Goal: Transaction & Acquisition: Purchase product/service

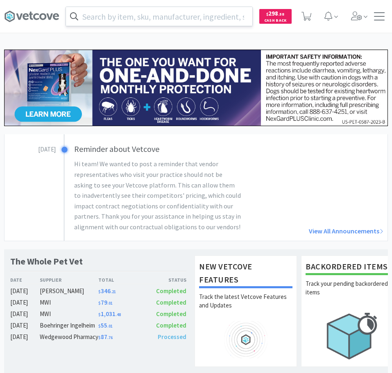
click at [121, 18] on input "text" at bounding box center [159, 16] width 186 height 19
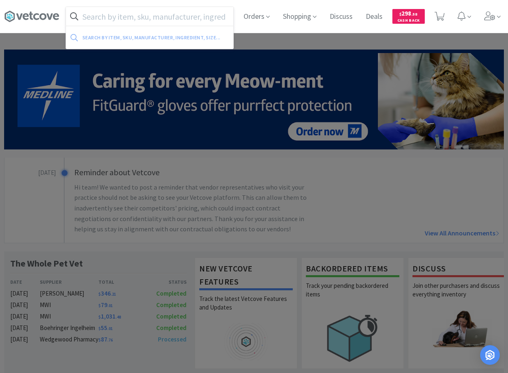
click at [176, 16] on input "text" at bounding box center [149, 16] width 167 height 19
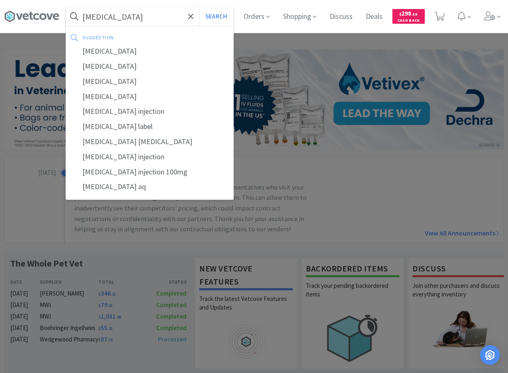
type input "[MEDICAL_DATA]"
click at [199, 7] on button "Search" at bounding box center [216, 16] width 34 height 19
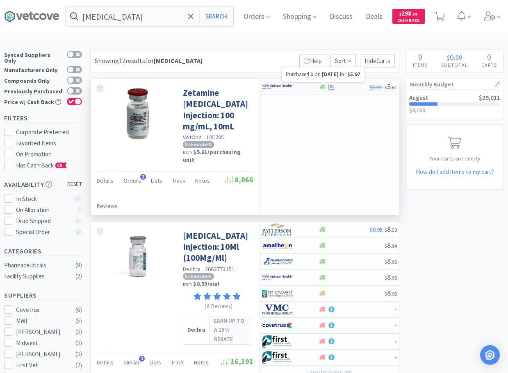
click at [334, 89] on icon at bounding box center [331, 87] width 6 height 6
select select "1"
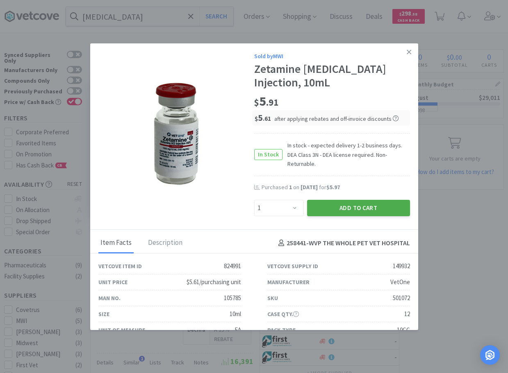
click at [337, 200] on button "Add to Cart" at bounding box center [358, 208] width 103 height 16
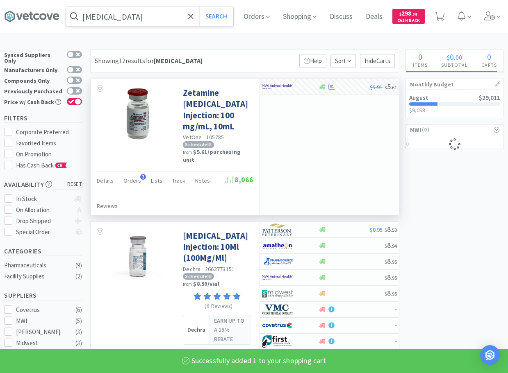
select select "1"
click at [181, 17] on input "[MEDICAL_DATA]" at bounding box center [149, 16] width 167 height 19
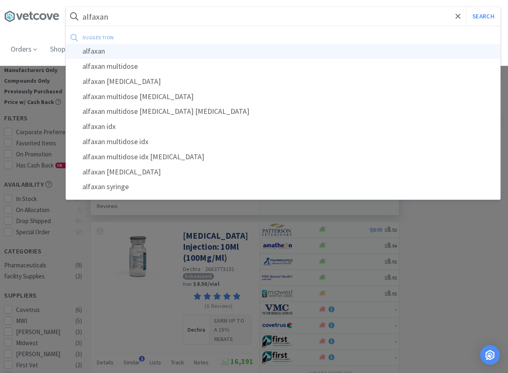
type input "alfaxan"
click at [127, 44] on div "alfaxan" at bounding box center [283, 51] width 434 height 15
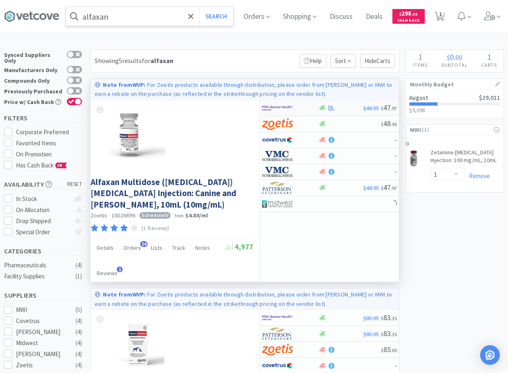
click at [341, 108] on div at bounding box center [340, 108] width 45 height 6
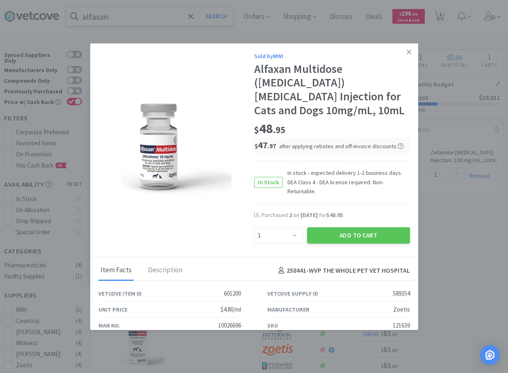
click at [392, 173] on span "In stock - expected delivery 1-2 business days. DEA Class 4 - DEA license requi…" at bounding box center [345, 181] width 127 height 27
click at [254, 227] on select "Enter Quantity 1 2 3 4 5 6 7 8 9 10 11 12 13 14 15 16 17 18 19 20 Enter Quantity" at bounding box center [279, 235] width 50 height 16
select select "3"
click option "3" at bounding box center [0, 0] width 0 height 0
click at [355, 227] on button "Add to Cart" at bounding box center [358, 235] width 103 height 16
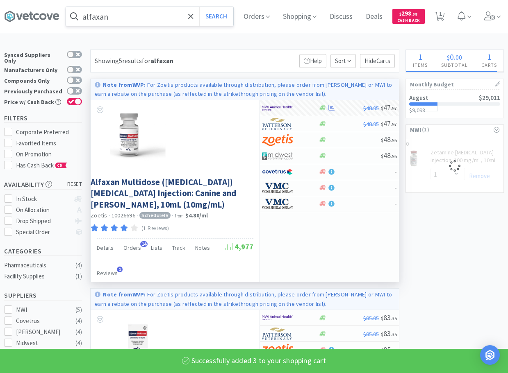
select select "3"
select select "1"
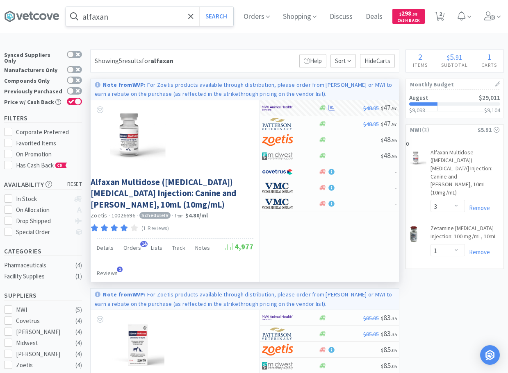
click at [392, 15] on span "2" at bounding box center [439, 16] width 17 height 33
select select "3"
select select "1"
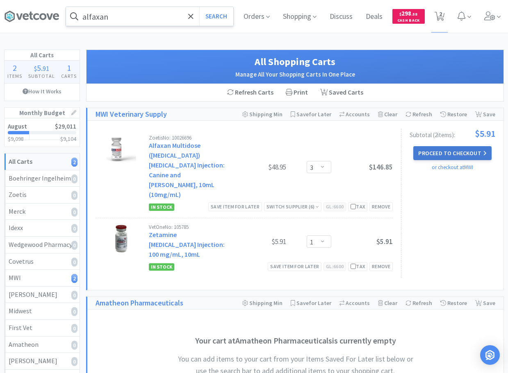
click at [392, 154] on button "Proceed to Checkout" at bounding box center [452, 153] width 78 height 14
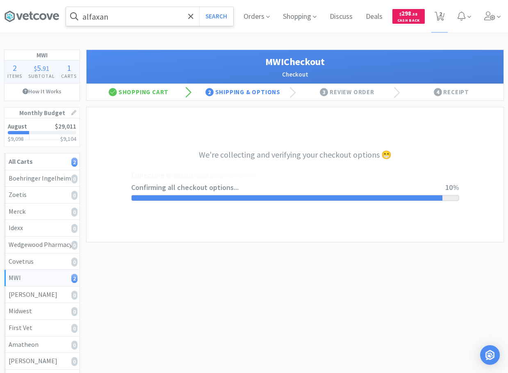
select select "STD_"
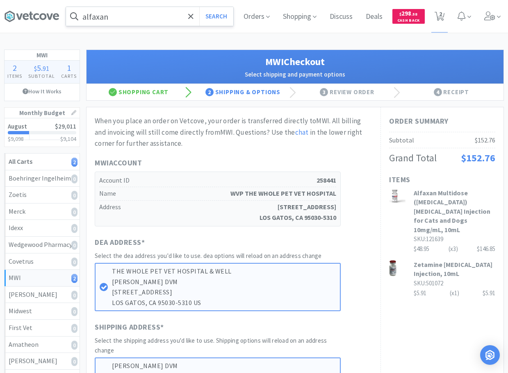
click at [328, 147] on div "When you place an order on Vetcove, your order is transferred directly to MWI .…" at bounding box center [233, 133] width 277 height 34
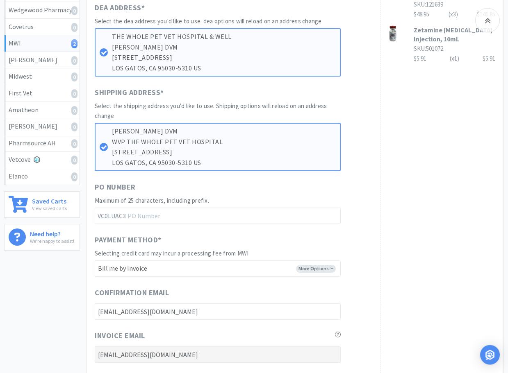
scroll to position [251, 0]
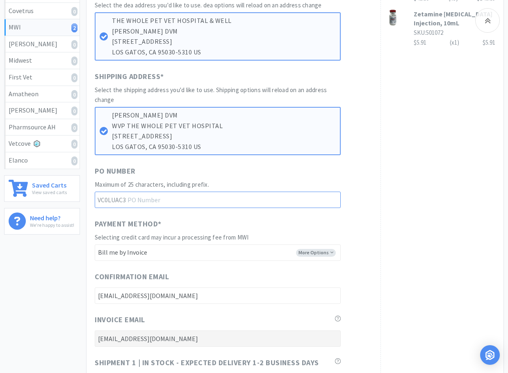
click at [161, 199] on input "text" at bounding box center [218, 200] width 246 height 16
type input "25081201"
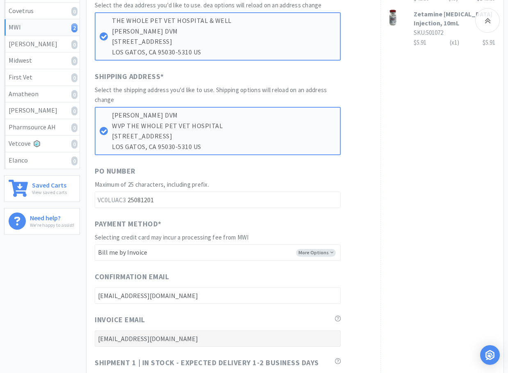
click at [392, 206] on div "Order Summary Subtotal $152.76 Grand Total $152.76 Items Alfaxan Multidose ([ME…" at bounding box center [441, 168] width 123 height 622
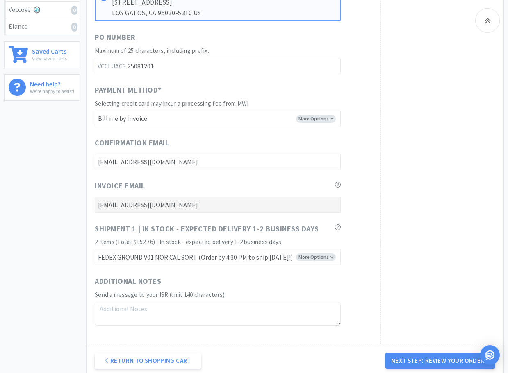
scroll to position [418, 0]
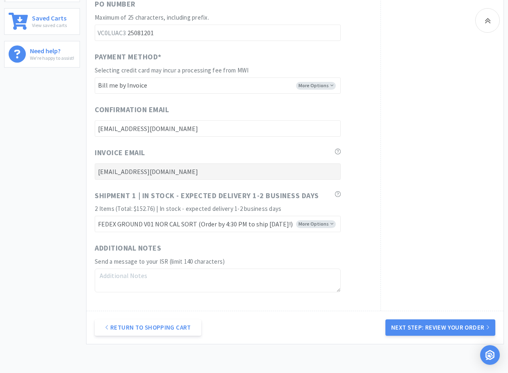
click at [235, 279] on textarea at bounding box center [218, 281] width 246 height 24
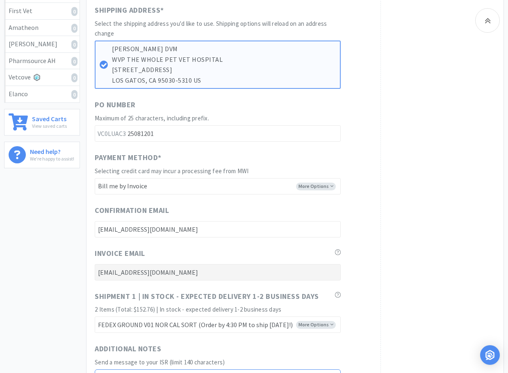
scroll to position [376, 0]
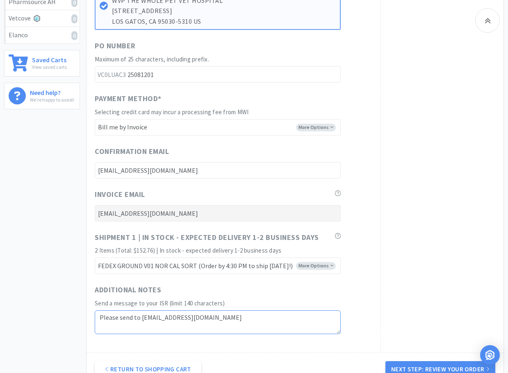
type textarea "Please send to [EMAIL_ADDRESS][DOMAIN_NAME]"
click at [95, 258] on select "FEDEX GROUND V01 NOR CAL SORT (Order by 4:30 PM to ship [DATE]!) FEDEX GROUND V…" at bounding box center [218, 266] width 246 height 16
click at [315, 268] on select "FEDEX GROUND V01 NOR CAL SORT (Order by 4:30 PM to ship [DATE]!) FEDEX GROUND V…" at bounding box center [218, 266] width 246 height 16
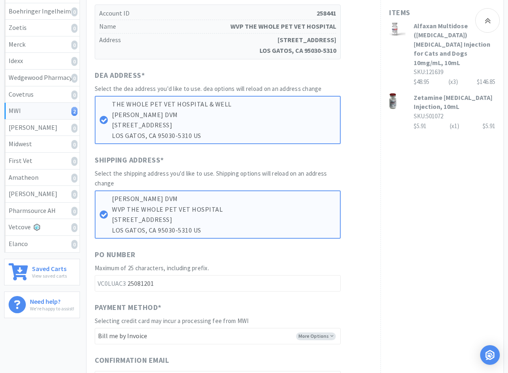
scroll to position [0, 0]
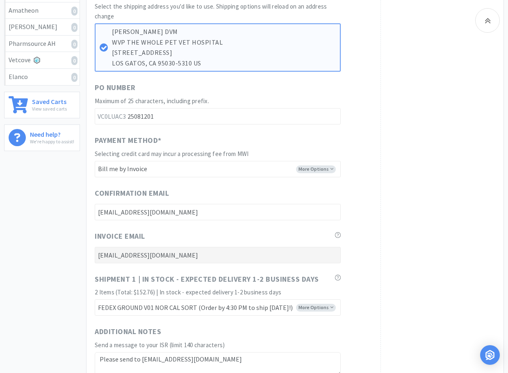
scroll to position [473, 0]
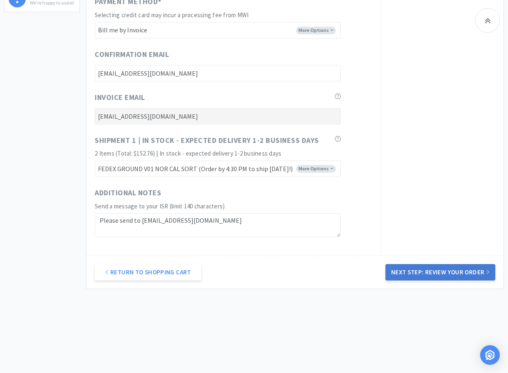
click at [392, 272] on button "Next Step: Review Your Order" at bounding box center [440, 272] width 110 height 16
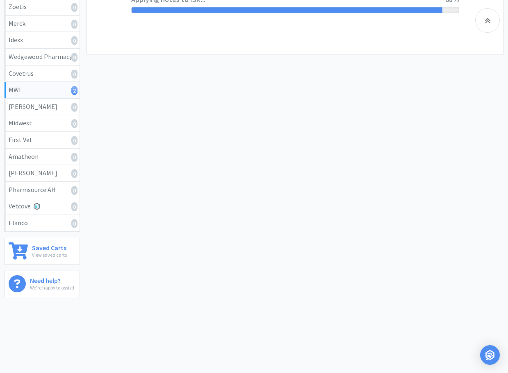
scroll to position [0, 0]
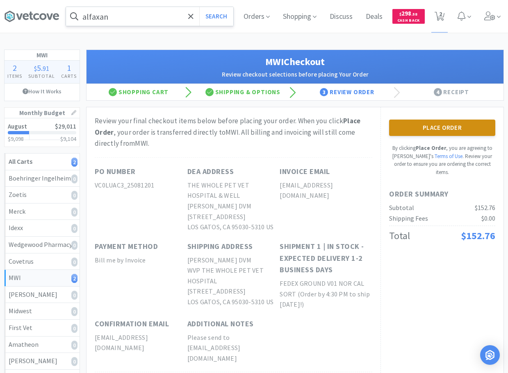
click at [392, 132] on button "Place Order" at bounding box center [442, 128] width 106 height 16
